Goal: Task Accomplishment & Management: Manage account settings

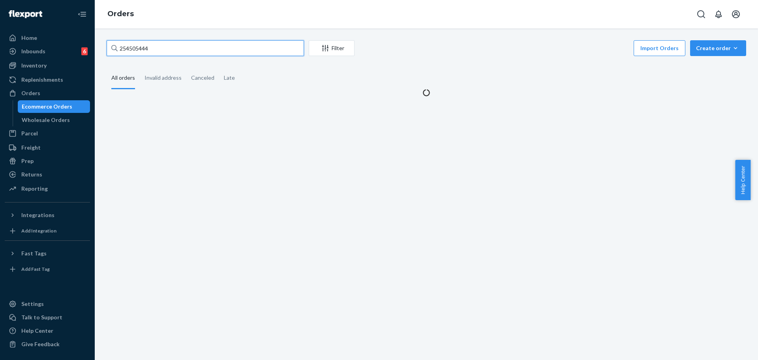
click at [235, 54] on input "254505444" at bounding box center [205, 48] width 197 height 16
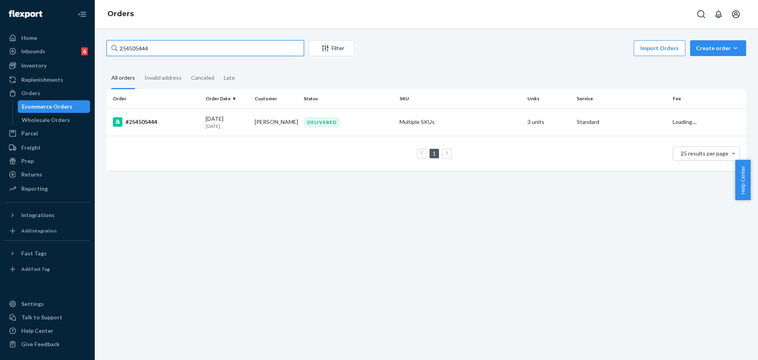
click at [251, 54] on input "254505444" at bounding box center [205, 48] width 197 height 16
type input "#254328417"
click at [383, 120] on div "DELIVERED" at bounding box center [348, 122] width 93 height 11
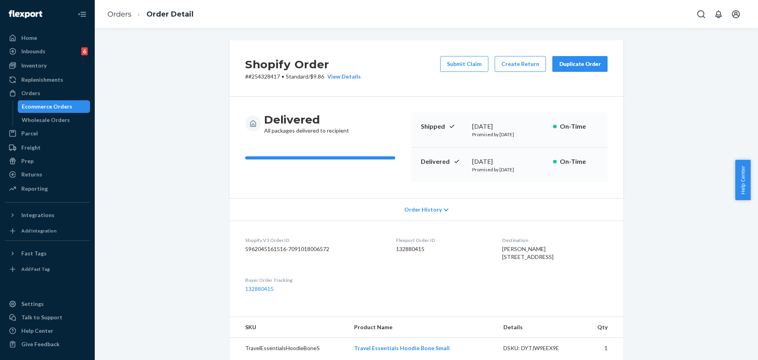
click at [517, 73] on div "Submit Claim Create Return Duplicate Order" at bounding box center [524, 68] width 174 height 24
click at [520, 66] on button "Create Return" at bounding box center [520, 64] width 51 height 16
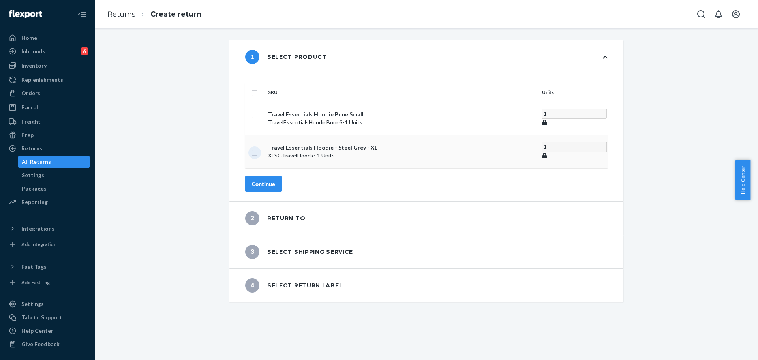
drag, startPoint x: 276, startPoint y: 137, endPoint x: 272, endPoint y: 137, distance: 4.3
click at [258, 148] on input "checkbox" at bounding box center [254, 152] width 6 height 8
checkbox input "true"
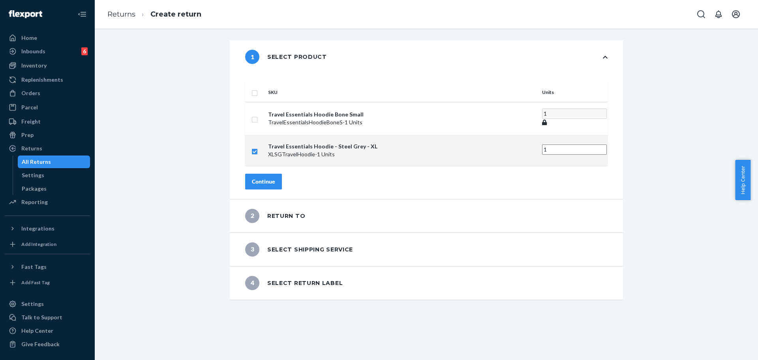
click at [275, 178] on div "Continue" at bounding box center [263, 182] width 23 height 8
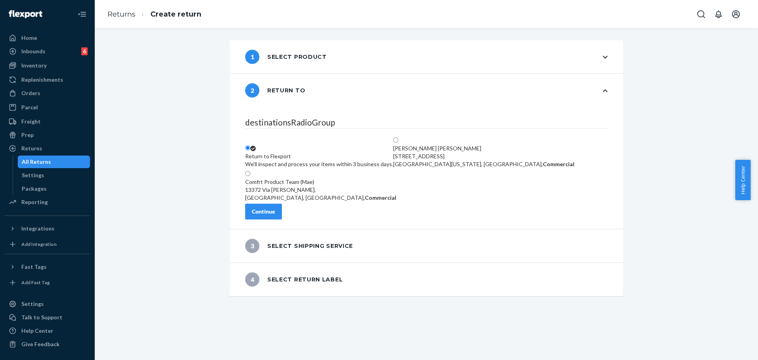
click at [288, 202] on fieldset "destinationsRadioGroup Return to Flexport We'll inspect and process your items …" at bounding box center [426, 159] width 362 height 87
click at [282, 208] on button "Continue" at bounding box center [263, 212] width 37 height 16
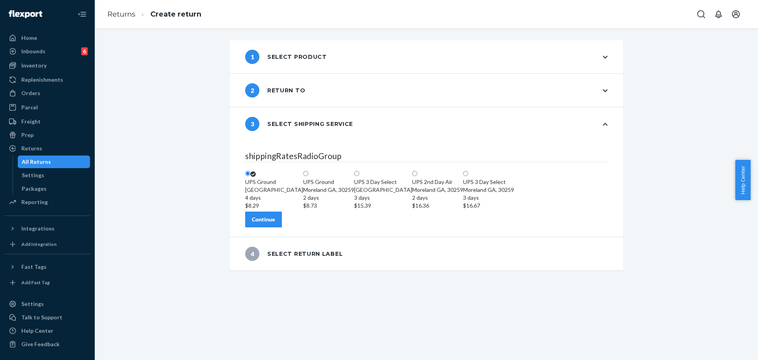
click at [282, 227] on button "Continue" at bounding box center [263, 220] width 37 height 16
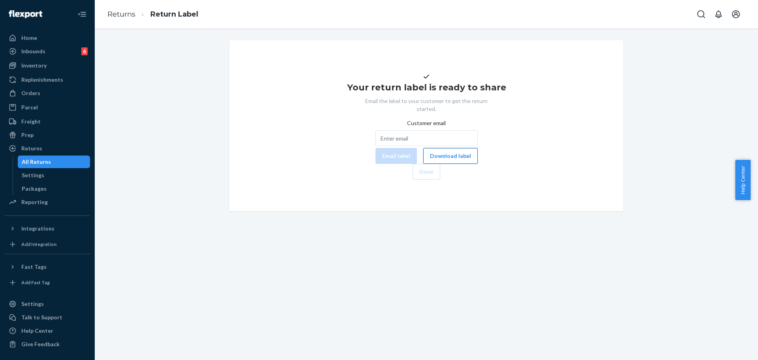
click at [423, 164] on button "Download label" at bounding box center [450, 156] width 54 height 16
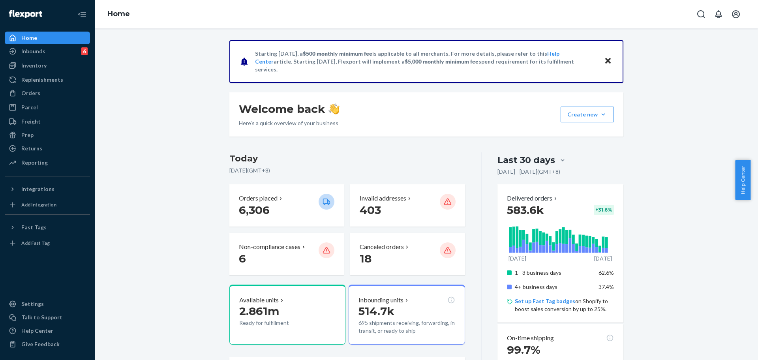
click at [32, 89] on div "Orders" at bounding box center [30, 93] width 19 height 8
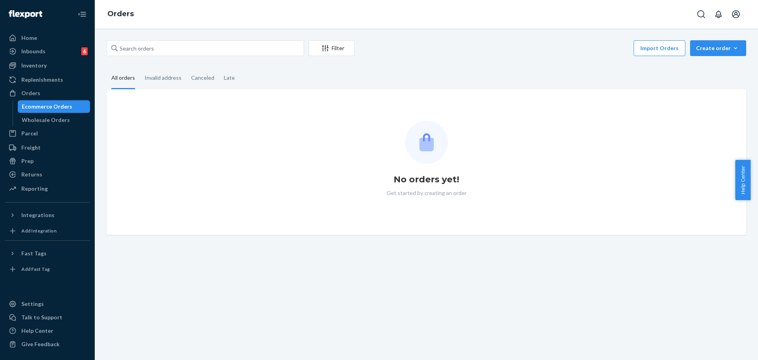
click at [173, 57] on div "Filter Import Orders Create order Ecommerce order Removal order" at bounding box center [426, 49] width 639 height 18
click at [179, 52] on input "text" at bounding box center [205, 48] width 197 height 16
paste input "#254577121"
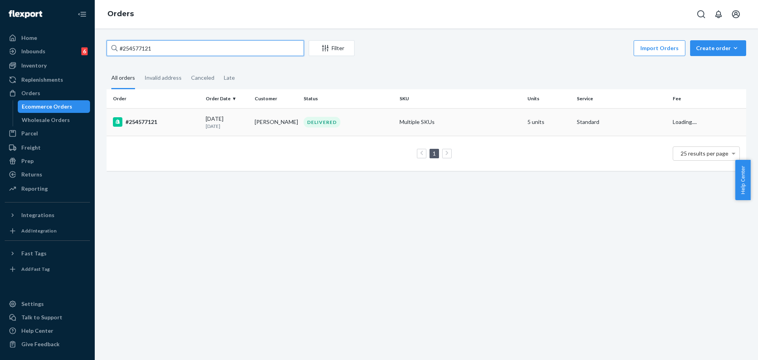
type input "#254577121"
click at [396, 122] on td "Multiple SKUs" at bounding box center [460, 122] width 128 height 28
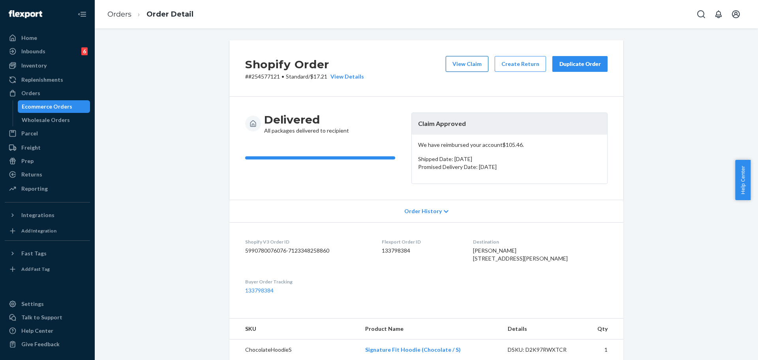
click at [481, 62] on button "View Claim" at bounding box center [467, 64] width 43 height 16
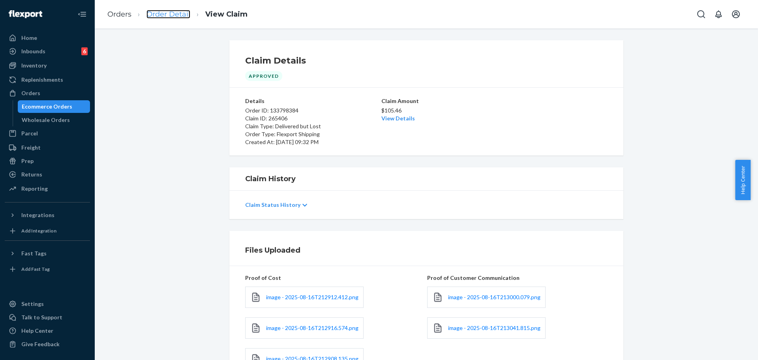
click at [167, 16] on link "Order Detail" at bounding box center [168, 14] width 44 height 9
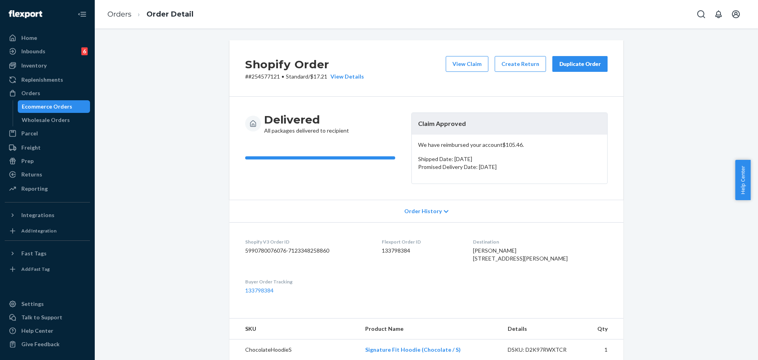
click at [573, 62] on div "Duplicate Order" at bounding box center [580, 64] width 42 height 8
drag, startPoint x: 753, startPoint y: 168, endPoint x: 757, endPoint y: 276, distance: 108.2
click at [750, 276] on body "Home Inbounds 6 Shipping Plans Problems 6 Inventory Products Replenishments Ord…" at bounding box center [379, 180] width 758 height 360
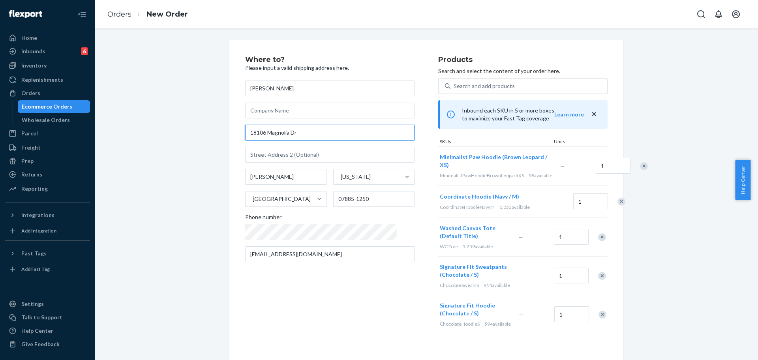
click at [326, 134] on input "18106 Magnolia Dr" at bounding box center [329, 133] width 169 height 16
paste input "ive [GEOGRAPHIC_DATA], [GEOGRAPHIC_DATA] 07885"
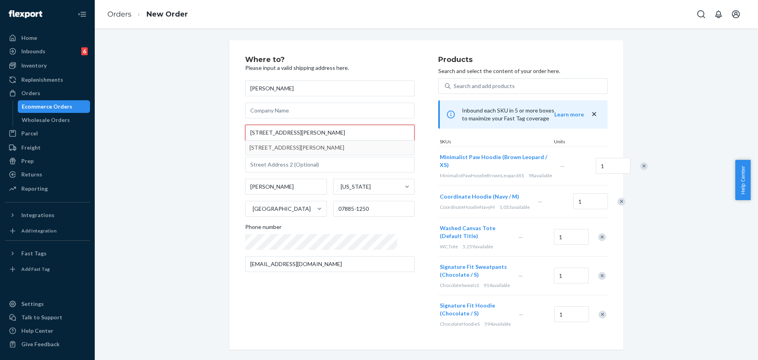
type input "[STREET_ADDRESS][PERSON_NAME]"
type input "07885"
type input "18106 Magnolia Dr"
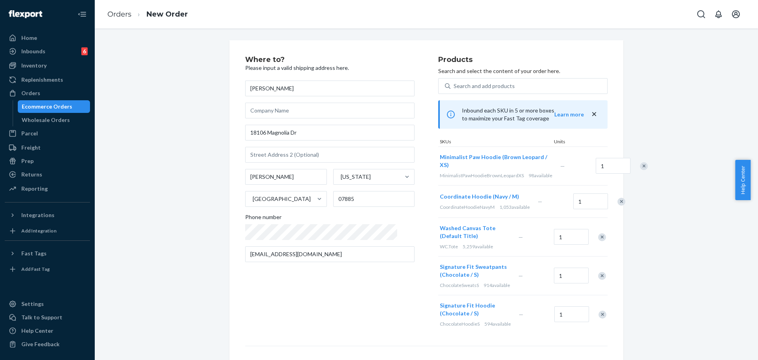
drag, startPoint x: 757, startPoint y: 234, endPoint x: 736, endPoint y: 275, distance: 46.1
click at [750, 270] on body "Home Inbounds 6 Shipping Plans Problems 6 Inventory Products Replenishments Ord…" at bounding box center [379, 180] width 758 height 360
click at [261, 312] on div "Where to? Please input a valid shipping address here. [PERSON_NAME] [STREET_ADD…" at bounding box center [341, 195] width 193 height 278
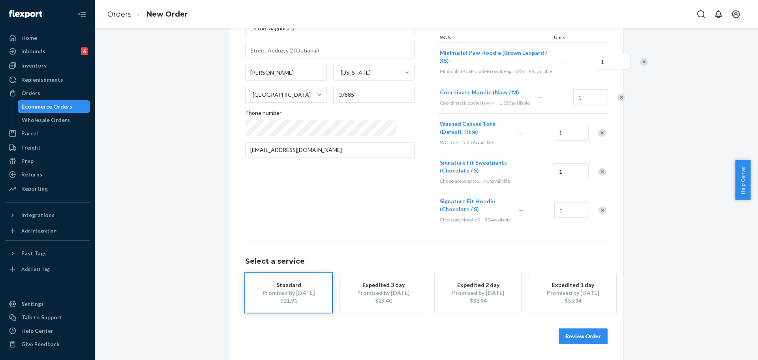
scroll to position [113, 0]
click at [597, 334] on button "Review Order" at bounding box center [582, 336] width 49 height 16
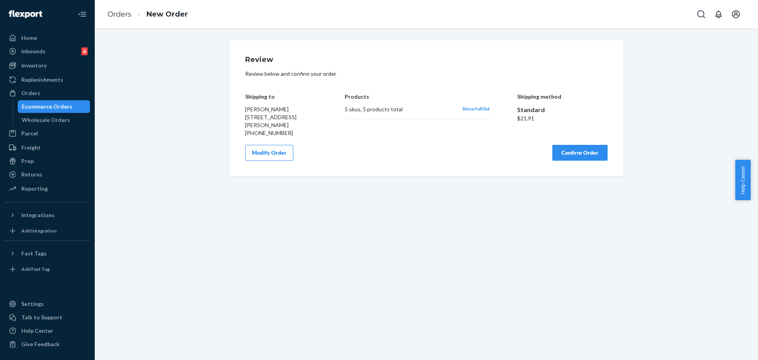
scroll to position [0, 0]
click at [557, 146] on button "Confirm Order" at bounding box center [579, 153] width 55 height 16
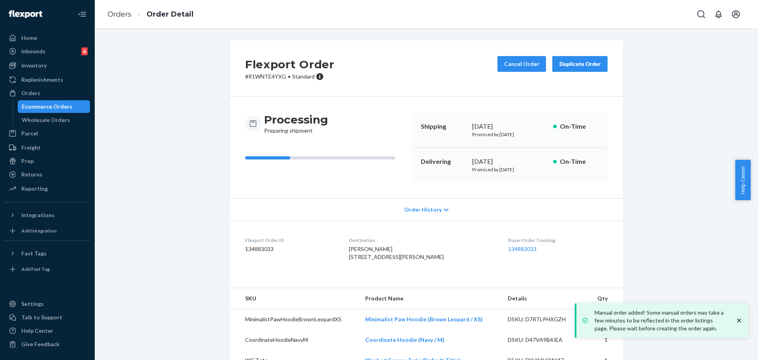
click at [53, 90] on div "Orders" at bounding box center [48, 93] width 84 height 11
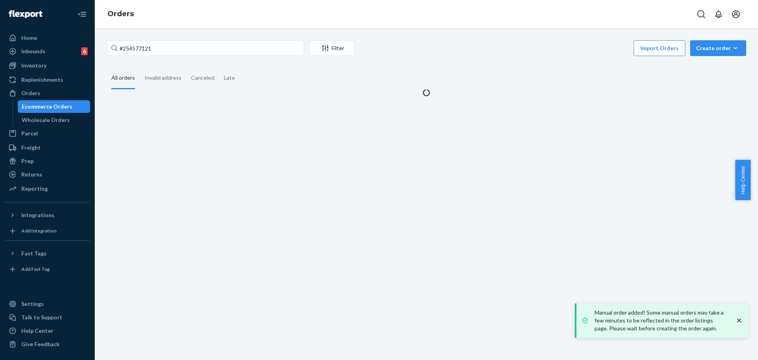
click at [194, 38] on div "#254577121 Filter Import Orders Create order Ecommerce order Removal order All …" at bounding box center [426, 194] width 663 height 332
click at [195, 51] on input "#254577121" at bounding box center [205, 48] width 197 height 16
paste input "54406"
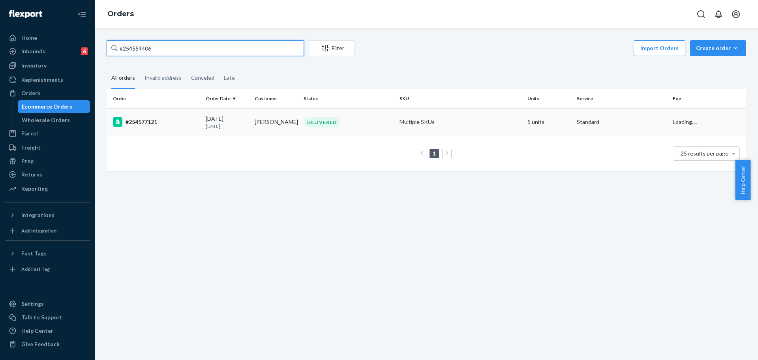
type input "#254554406"
click at [358, 126] on div "DELIVERED" at bounding box center [348, 122] width 93 height 11
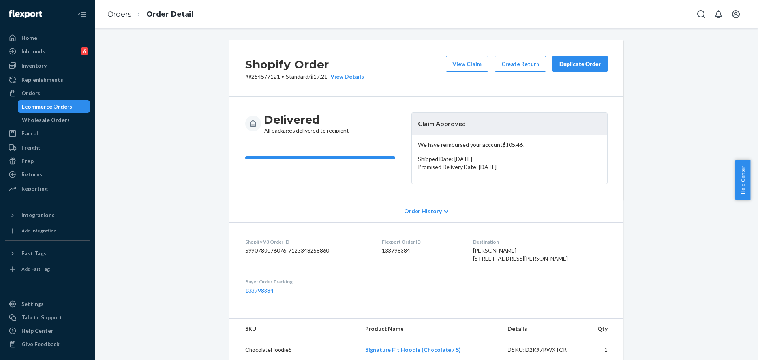
click at [578, 66] on div "Duplicate Order" at bounding box center [580, 64] width 42 height 8
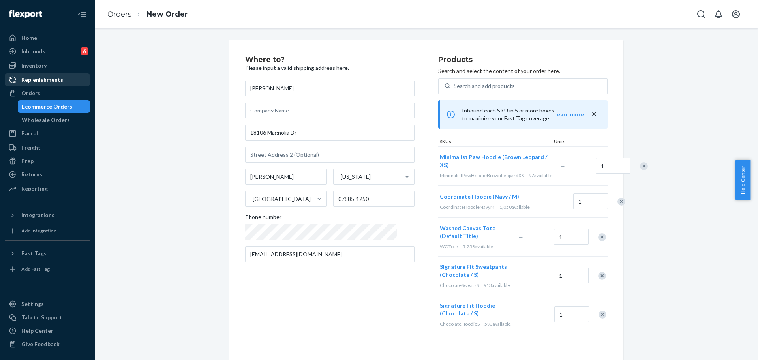
drag, startPoint x: 24, startPoint y: 88, endPoint x: 29, endPoint y: 84, distance: 6.0
click at [24, 88] on div "Orders" at bounding box center [48, 93] width 84 height 11
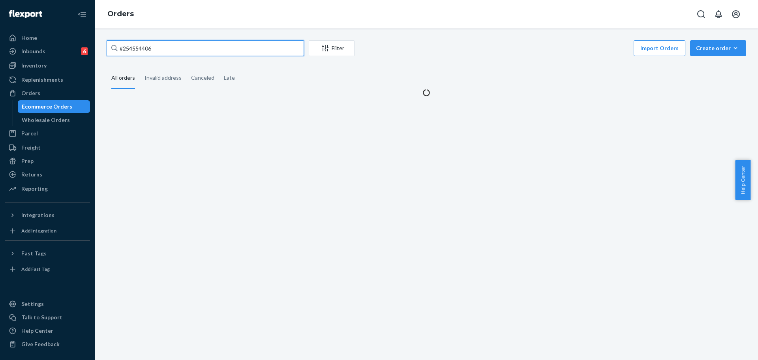
click at [159, 48] on input "#254554406" at bounding box center [205, 48] width 197 height 16
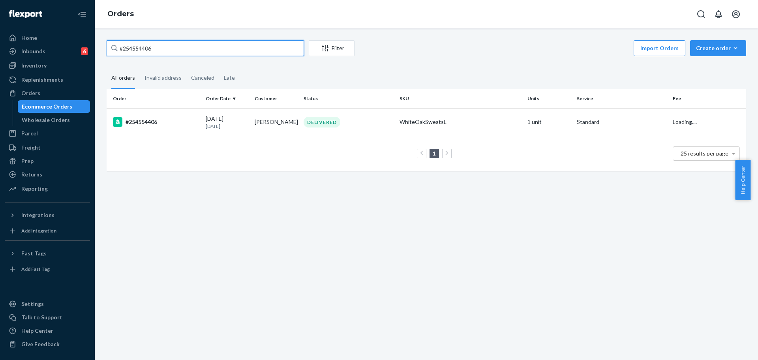
click at [159, 48] on input "#254554406" at bounding box center [205, 48] width 197 height 16
paste input "#"
type input "##254554406"
click at [334, 126] on div "DELIVERED" at bounding box center [322, 122] width 37 height 11
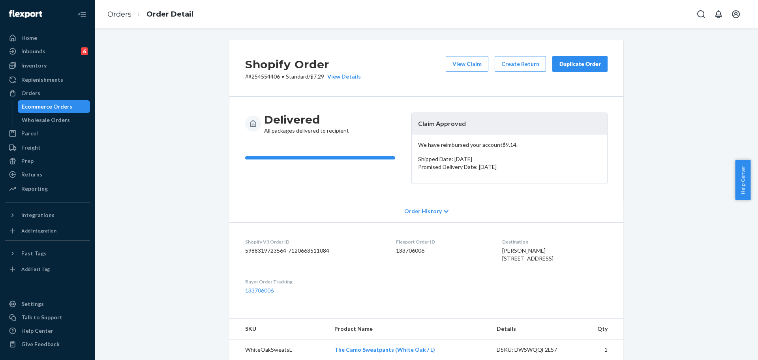
click at [582, 61] on div "Duplicate Order" at bounding box center [580, 64] width 42 height 8
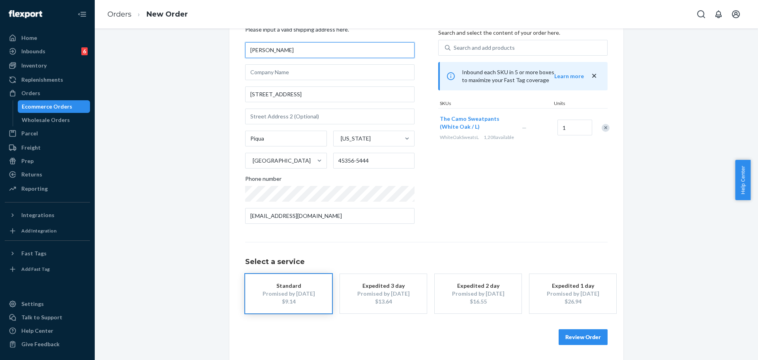
scroll to position [39, 0]
click at [594, 337] on button "Review Order" at bounding box center [582, 336] width 49 height 16
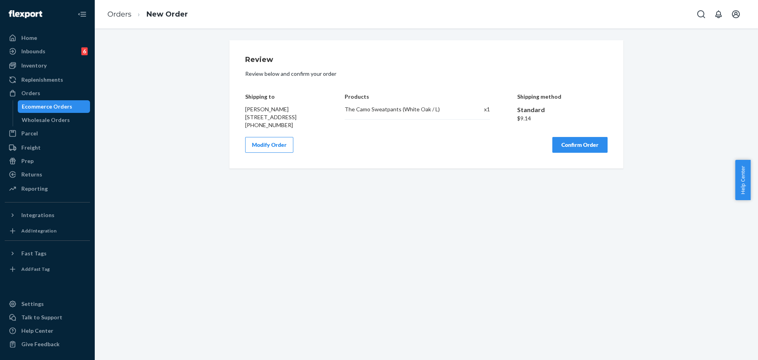
click at [584, 152] on button "Confirm Order" at bounding box center [579, 145] width 55 height 16
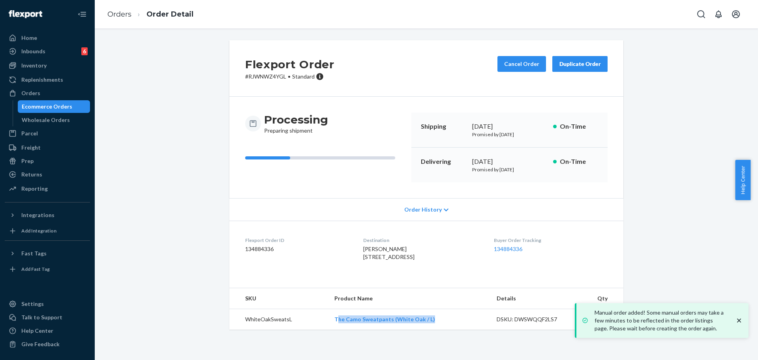
drag, startPoint x: 429, startPoint y: 338, endPoint x: 337, endPoint y: 330, distance: 92.3
click at [337, 330] on td "The Camo Sweatpants (White Oak / L)" at bounding box center [409, 319] width 162 height 21
click at [335, 330] on td "The Camo Sweatpants (White Oak / L)" at bounding box center [409, 319] width 162 height 21
copy link "he Camo Sweatpants (White Oak / L)"
click at [316, 330] on td "WhiteOakSweatsL" at bounding box center [278, 319] width 99 height 21
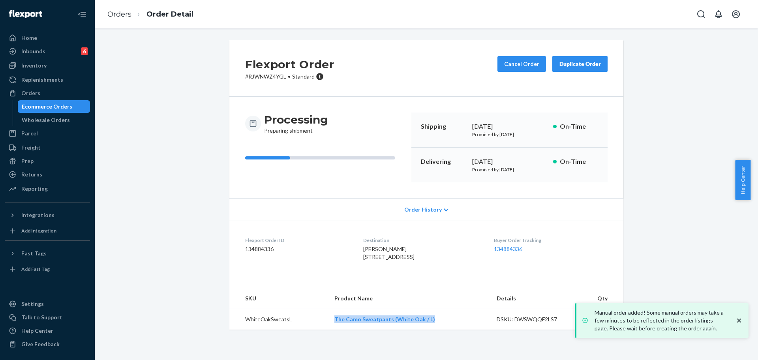
drag, startPoint x: 320, startPoint y: 334, endPoint x: 478, endPoint y: 341, distance: 158.1
click at [478, 330] on tr "WhiteOakSweatsL The Camo Sweatpants (White Oak / L) DSKU: DWSWQQF2LS7 1" at bounding box center [426, 319] width 394 height 21
copy tr "The Camo Sweatpants (White Oak / L)"
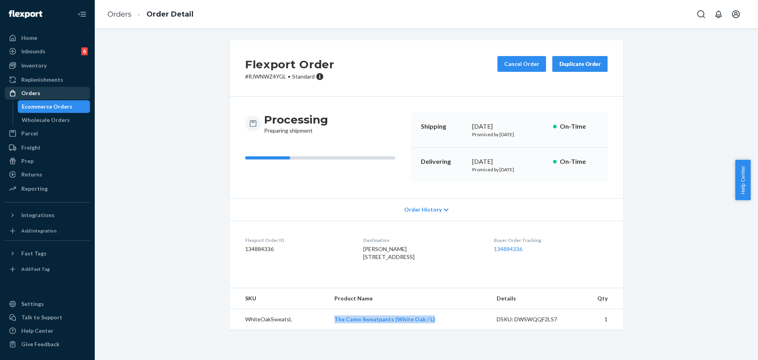
click at [43, 99] on link "Orders" at bounding box center [47, 93] width 85 height 13
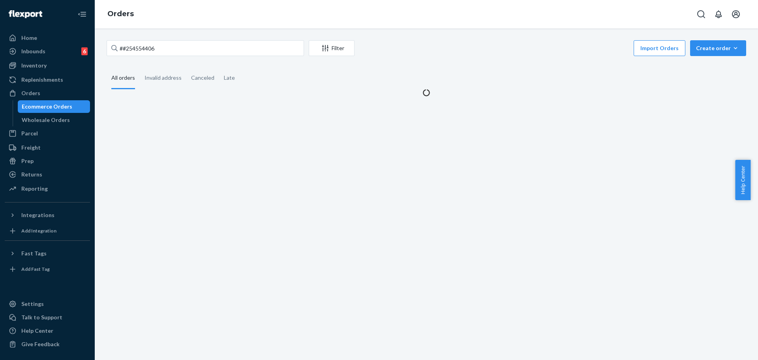
click at [163, 37] on div "##254554406 Filter Import Orders Create order Ecommerce order Removal order All…" at bounding box center [426, 194] width 663 height 332
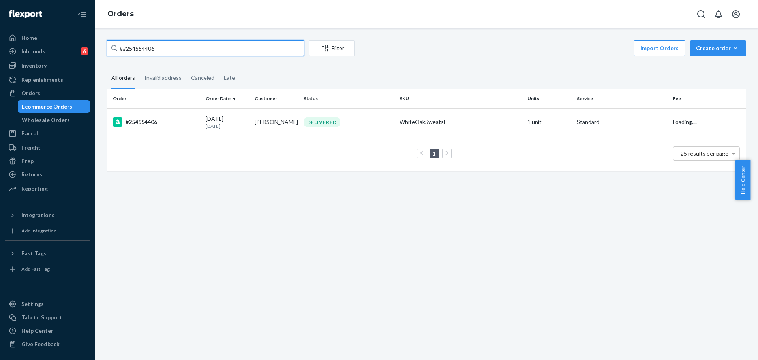
click at [165, 44] on input "##254554406" at bounding box center [205, 48] width 197 height 16
paste input "3694458"
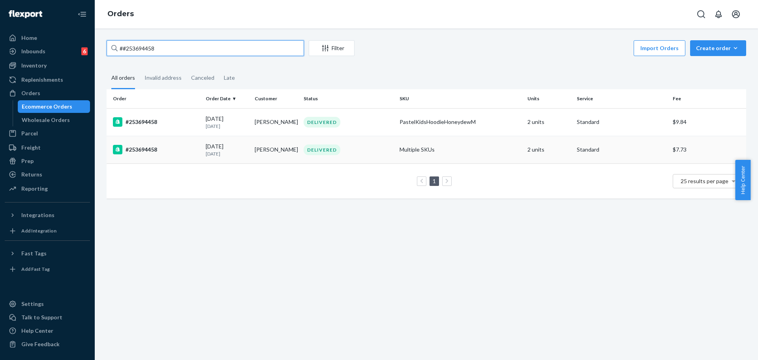
type input "##253694458"
click at [494, 151] on td "Multiple SKUs" at bounding box center [460, 150] width 128 height 28
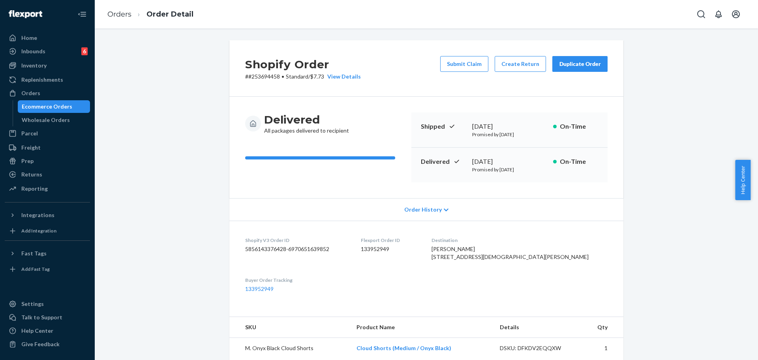
drag, startPoint x: 757, startPoint y: 167, endPoint x: 757, endPoint y: 211, distance: 44.2
click at [750, 211] on body "Home Inbounds 6 Shipping Plans Problems 6 Inventory Products Replenishments Ord…" at bounding box center [379, 180] width 758 height 360
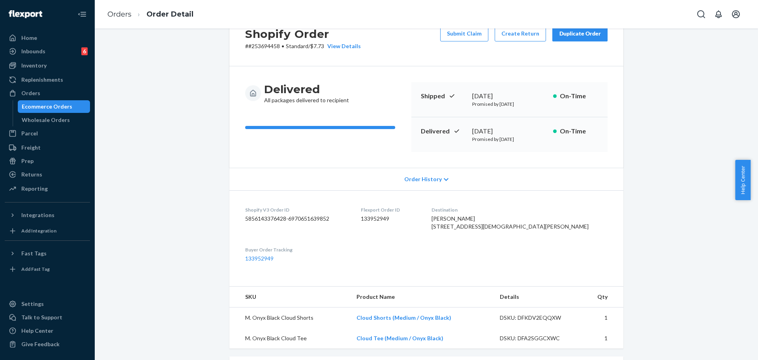
scroll to position [122, 0]
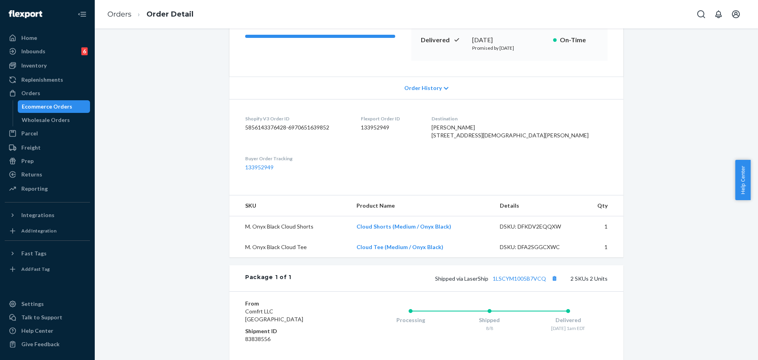
click at [592, 185] on dl "Shopify V3 Order ID 5856143376428-6970651639852 Flexport Order ID 133952949 Des…" at bounding box center [426, 143] width 394 height 88
drag, startPoint x: 491, startPoint y: 137, endPoint x: 516, endPoint y: 152, distance: 28.5
click at [516, 152] on dl "Shopify V3 Order ID 5856143376428-6970651639852 Flexport Order ID 133952949 Des…" at bounding box center [426, 143] width 394 height 88
copy span "[STREET_ADDRESS][PERSON_NAME]"
click at [131, 19] on li "Orders" at bounding box center [119, 14] width 24 height 10
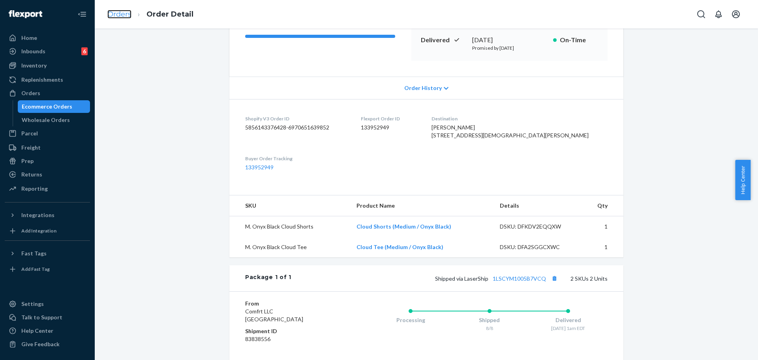
click at [130, 15] on link "Orders" at bounding box center [119, 14] width 24 height 9
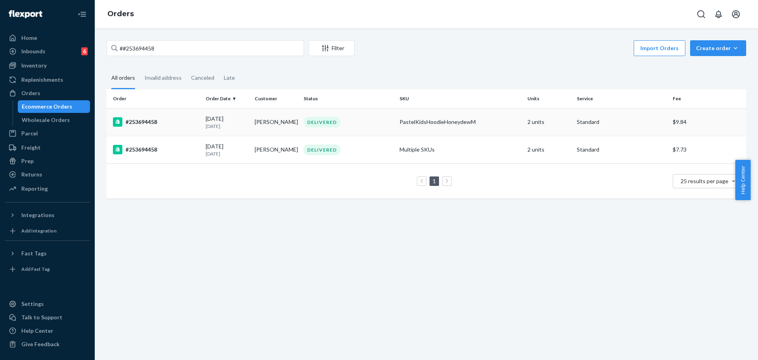
click at [411, 122] on div "PastelKidsHoodieHoneydewM" at bounding box center [460, 122] width 122 height 8
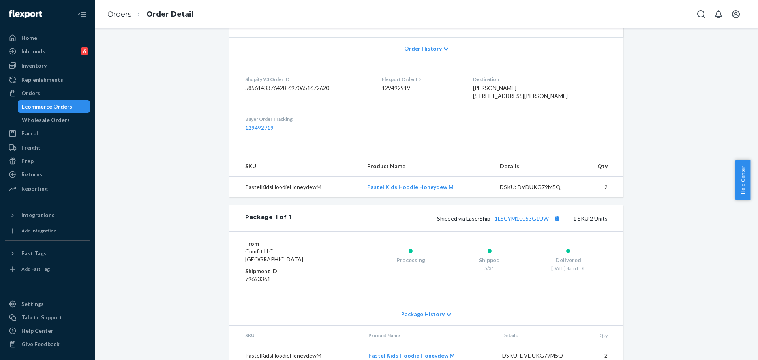
scroll to position [163, 0]
drag, startPoint x: 491, startPoint y: 96, endPoint x: 555, endPoint y: 102, distance: 63.5
click at [555, 102] on dl "Shopify V3 Order ID 5856143376428-6970651672620 Flexport Order ID 129492919 Des…" at bounding box center [426, 102] width 394 height 88
copy span "[STREET_ADDRESS][PERSON_NAME]"
